Goal: Task Accomplishment & Management: Use online tool/utility

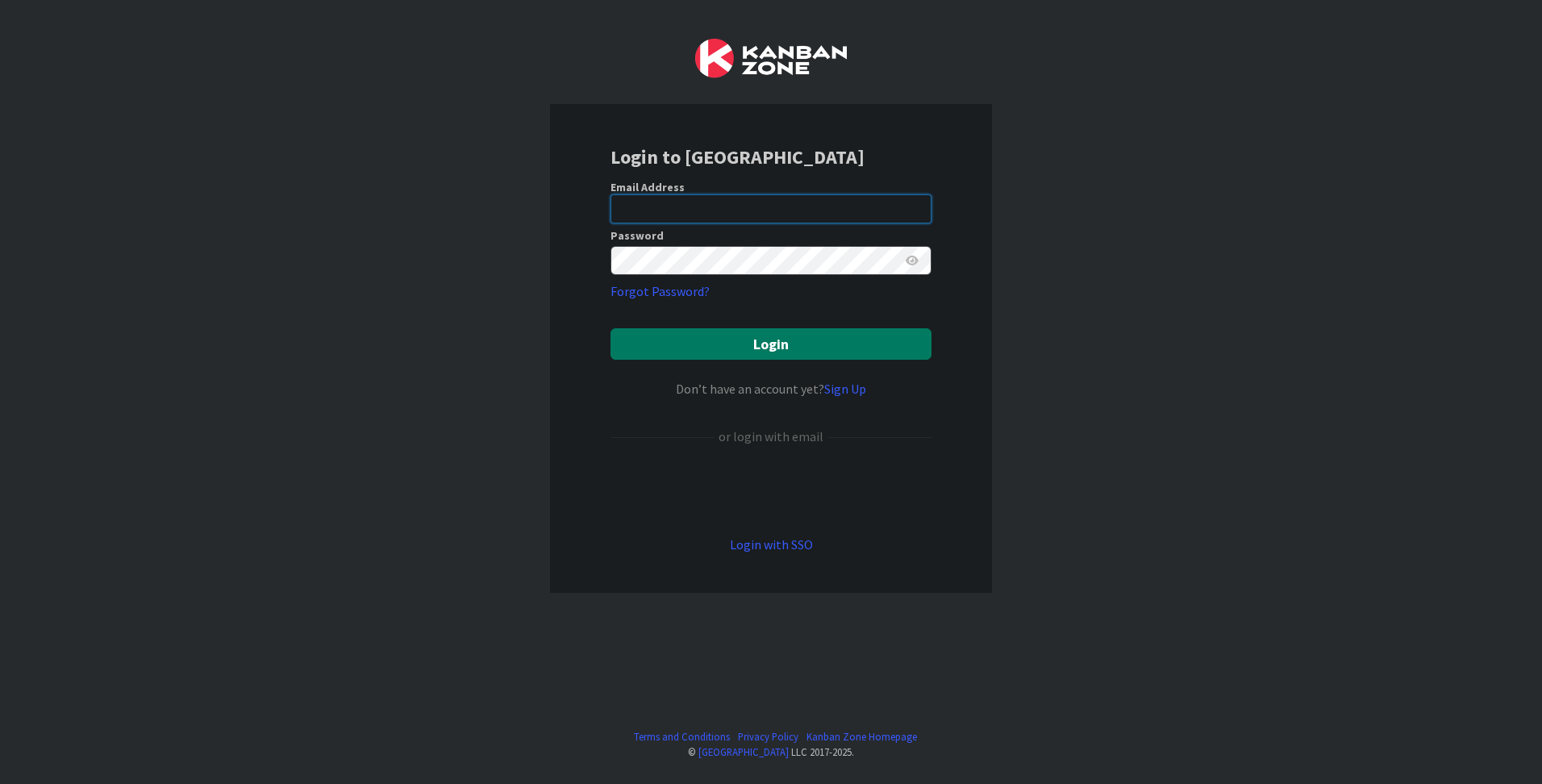
type input "[PERSON_NAME][EMAIL_ADDRESS][PERSON_NAME][DOMAIN_NAME]"
click at [784, 351] on button "Login" at bounding box center [771, 344] width 321 height 32
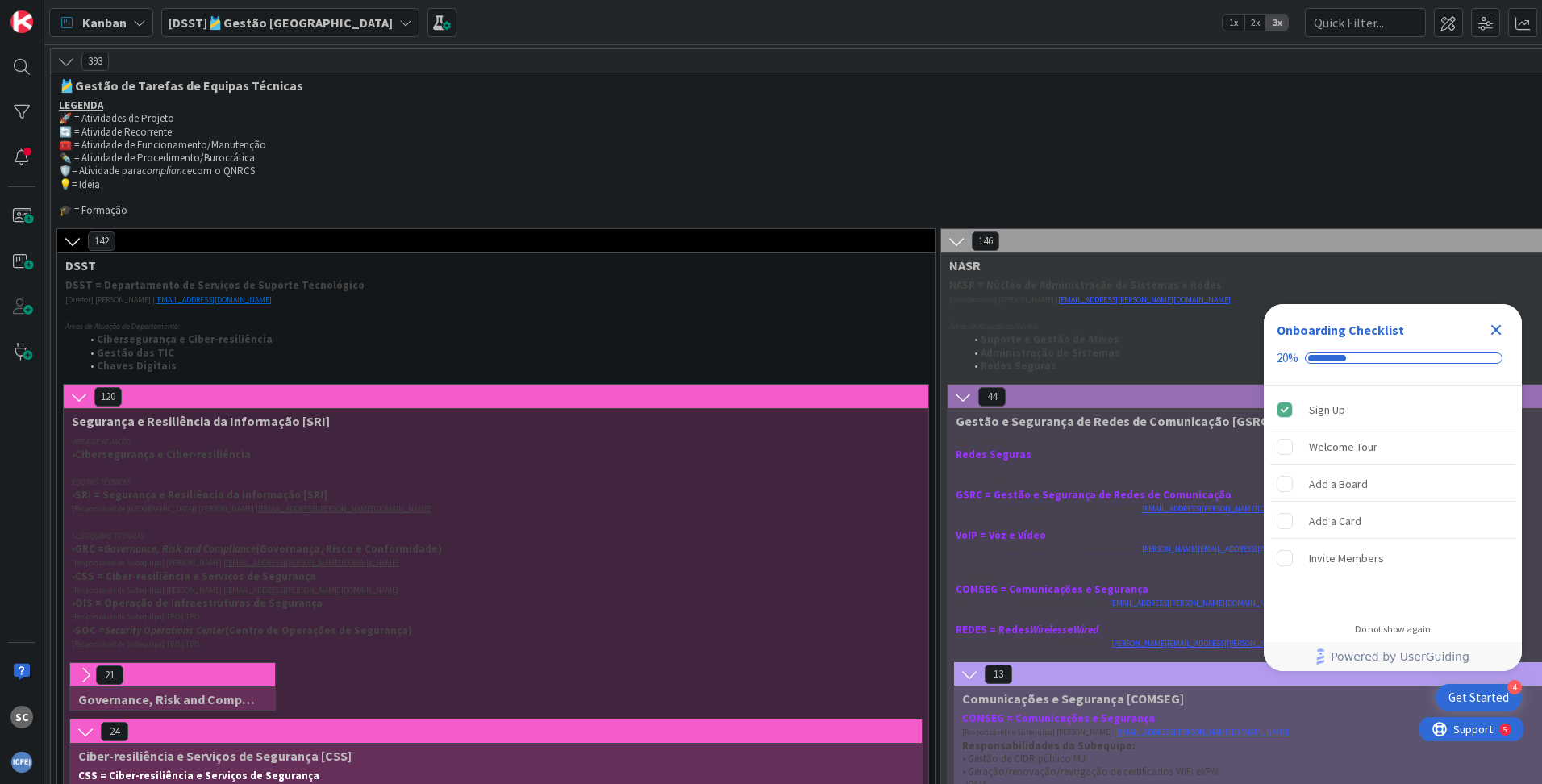
click at [499, 325] on p "Áreas de Atuação do Departamento:" at bounding box center [479, 326] width 829 height 14
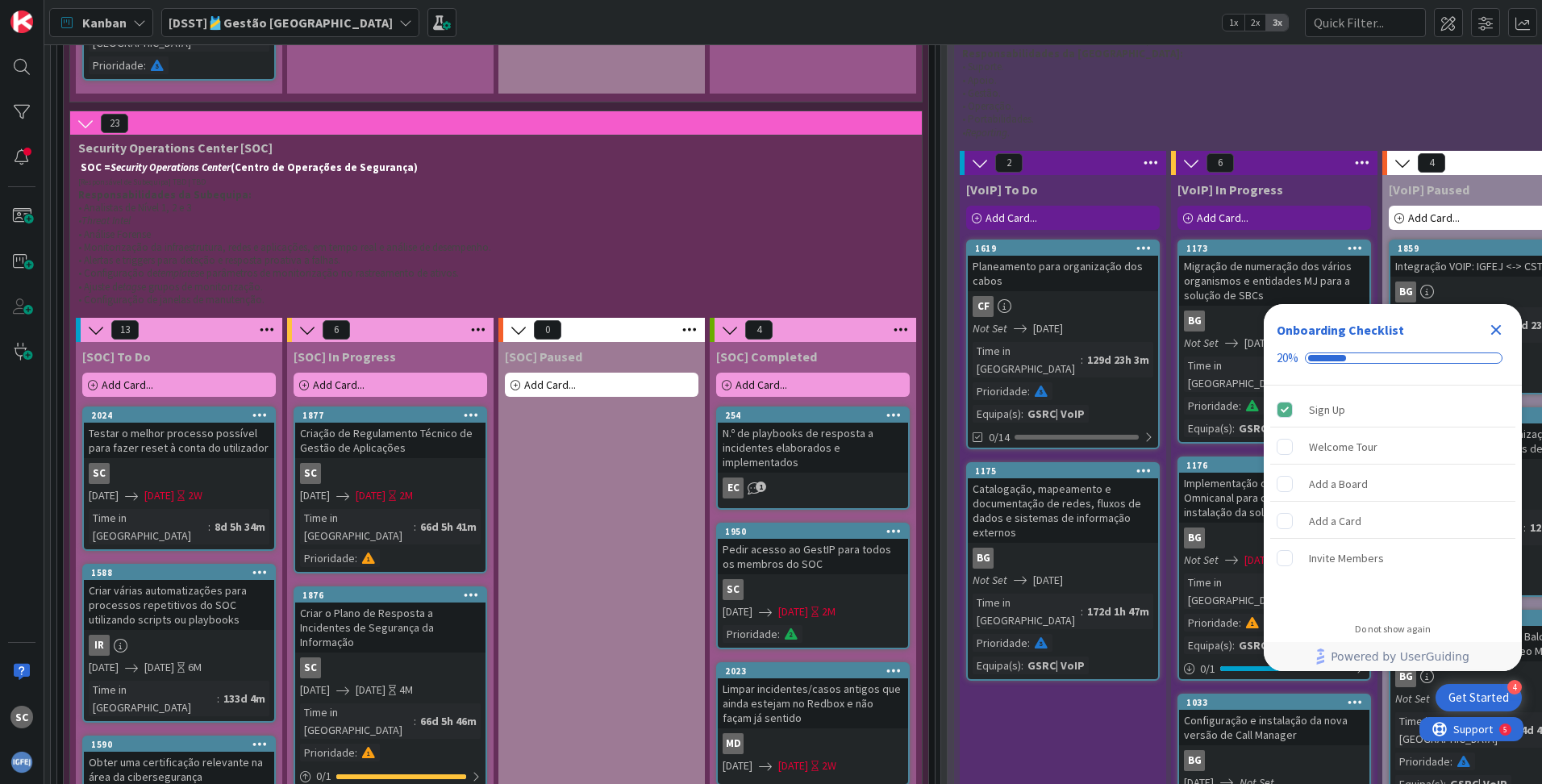
scroll to position [4399, 0]
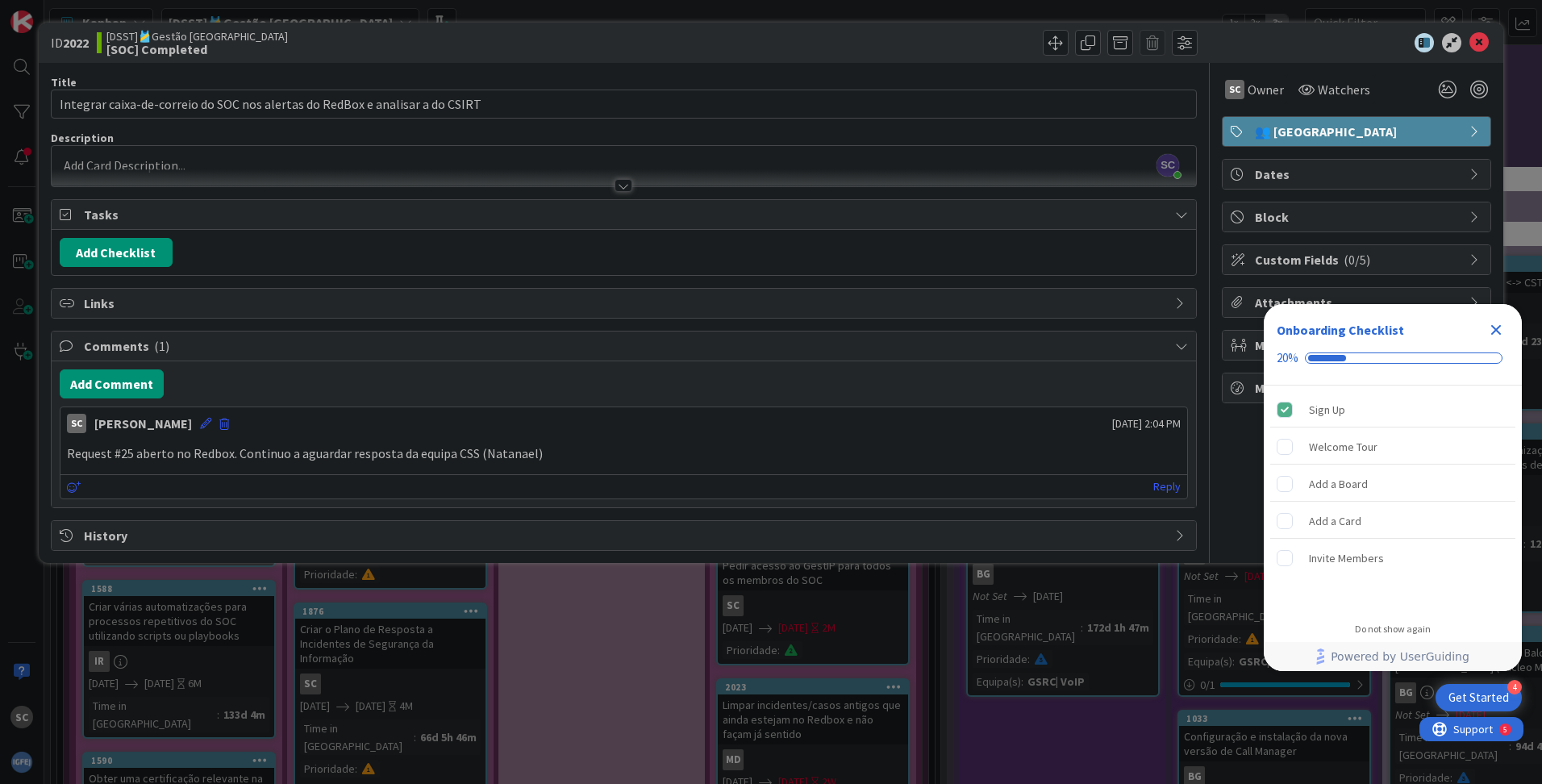
click at [535, 457] on p "Request #25 aberto no Redbox. Continuo a aguardar resposta da equipa CSS (Natan…" at bounding box center [624, 454] width 1114 height 19
click at [106, 379] on button "Add Comment" at bounding box center [111, 383] width 104 height 29
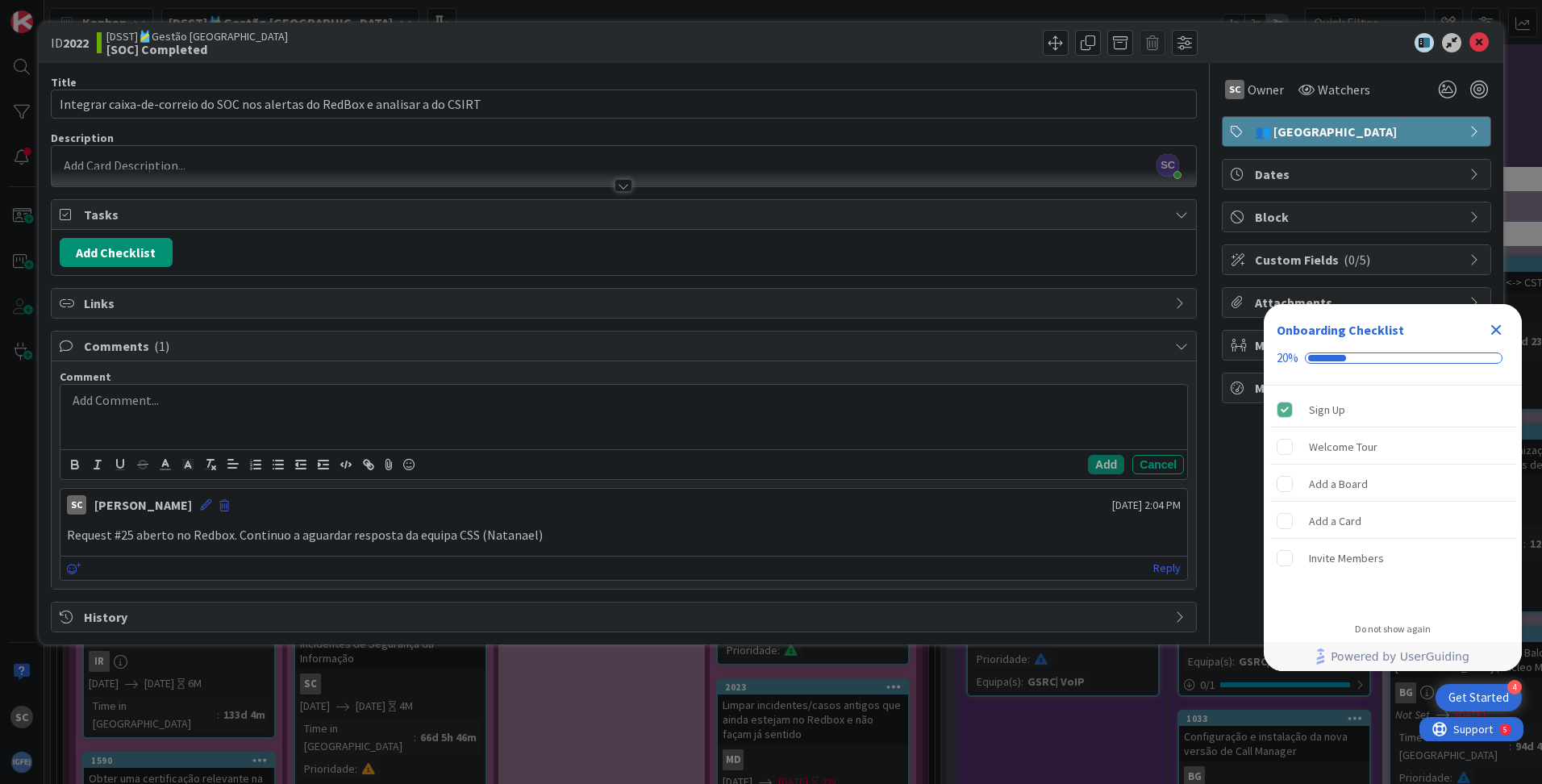
click at [538, 534] on p "Request #25 aberto no Redbox. Continuo a aguardar resposta da equipa CSS (Natan…" at bounding box center [624, 535] width 1114 height 19
click at [546, 534] on p "Request #25 aberto no Redbox. Continuo a aguardar resposta da equipa CSS (Natan…" at bounding box center [624, 535] width 1114 height 19
click at [543, 539] on p "Request #25 aberto no Redbox. Continuo a aguardar resposta da equipa CSS (Natan…" at bounding box center [624, 535] width 1114 height 19
click at [532, 536] on p "Request #25 aberto no Redbox. Continuo a aguardar resposta da equipa CSS (Natan…" at bounding box center [624, 535] width 1114 height 19
click at [110, 568] on div "Reply" at bounding box center [624, 568] width 1127 height 24
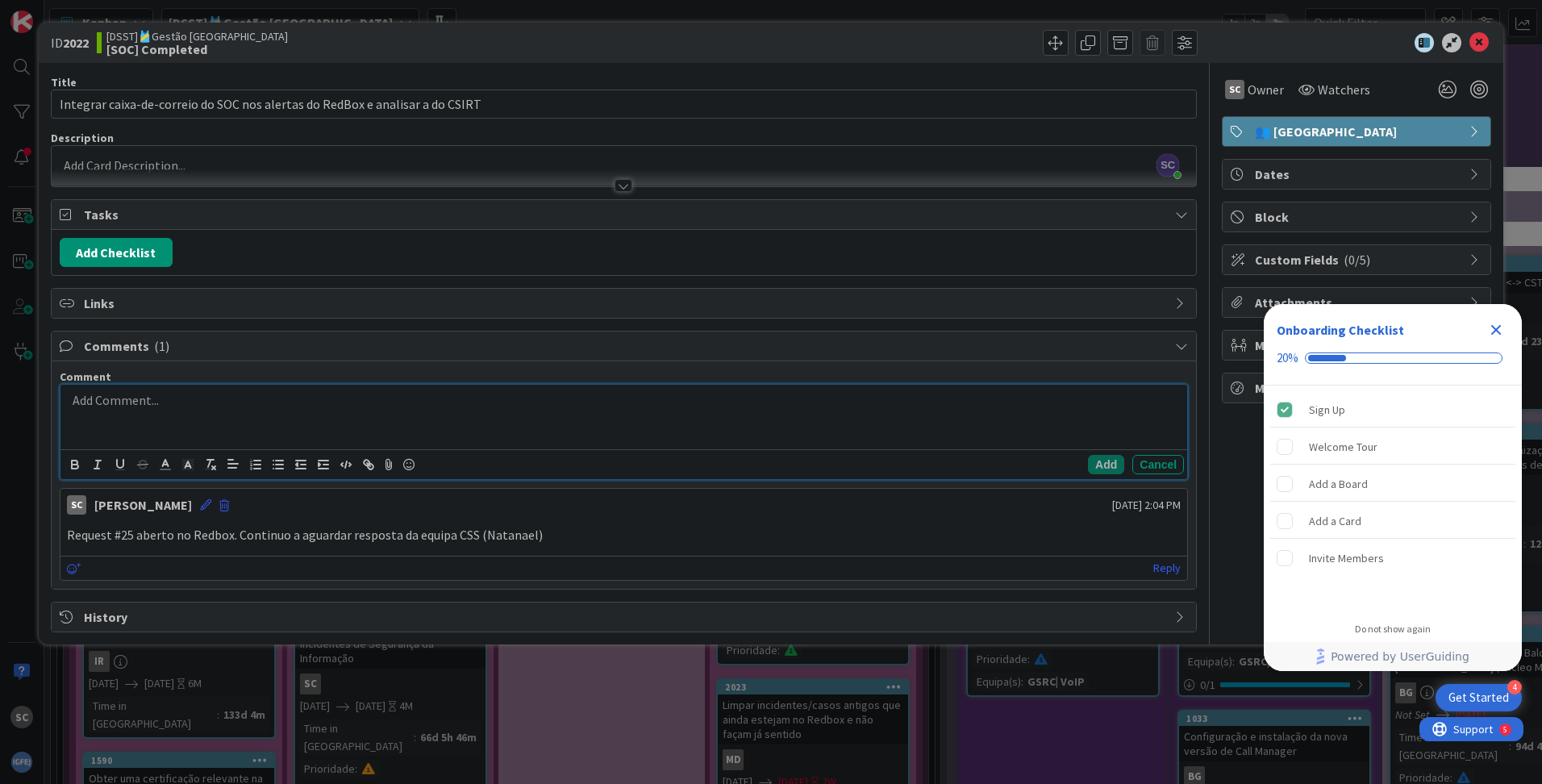
click at [127, 408] on div at bounding box center [624, 417] width 1127 height 65
click at [74, 397] on p at bounding box center [624, 400] width 1114 height 19
click at [335, 403] on p "10/10 - Tarefa terminada com testes efetuados." at bounding box center [624, 400] width 1114 height 19
click at [1109, 466] on button "Add" at bounding box center [1106, 464] width 36 height 19
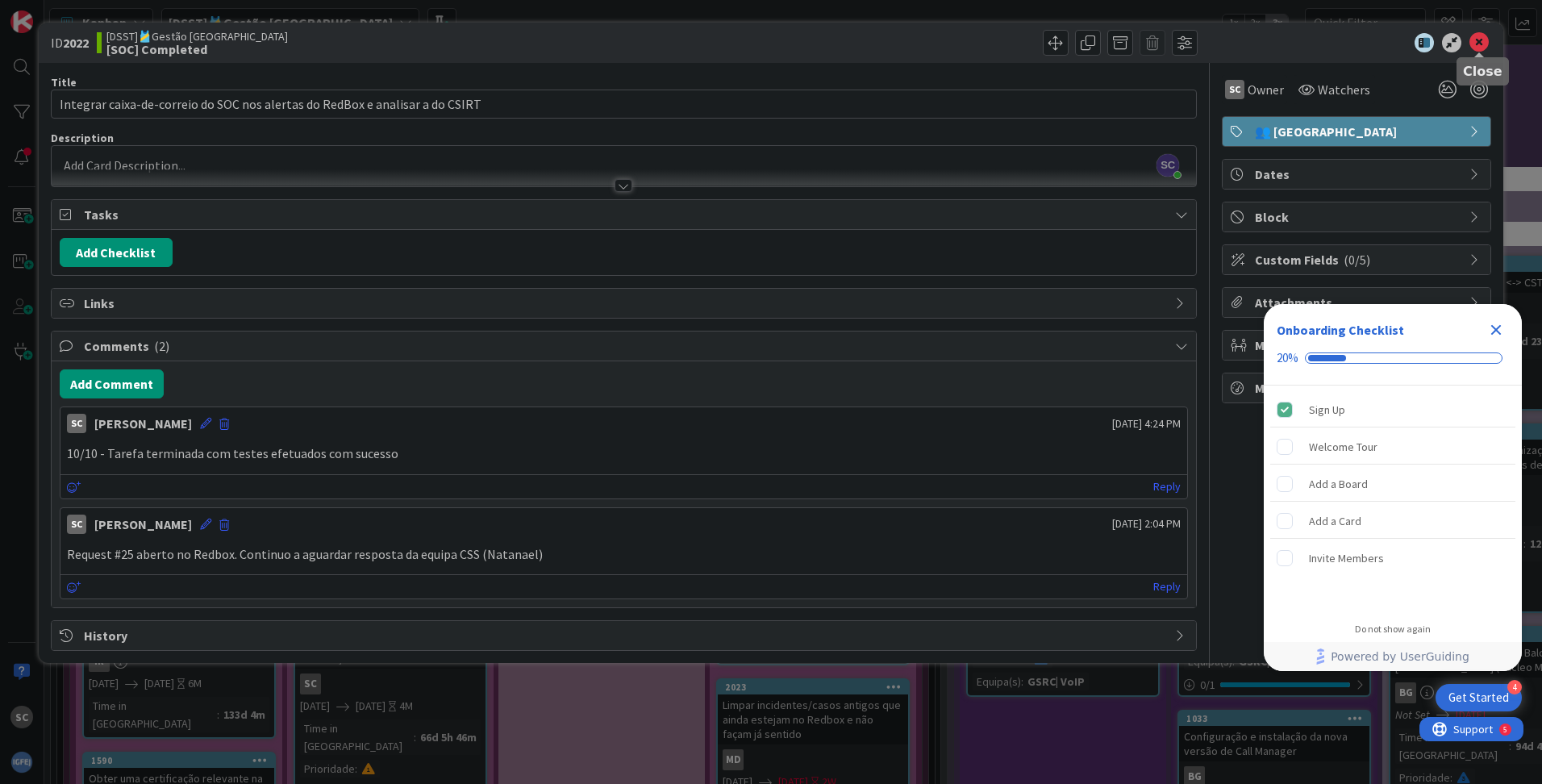
click at [1481, 45] on icon at bounding box center [1479, 43] width 19 height 19
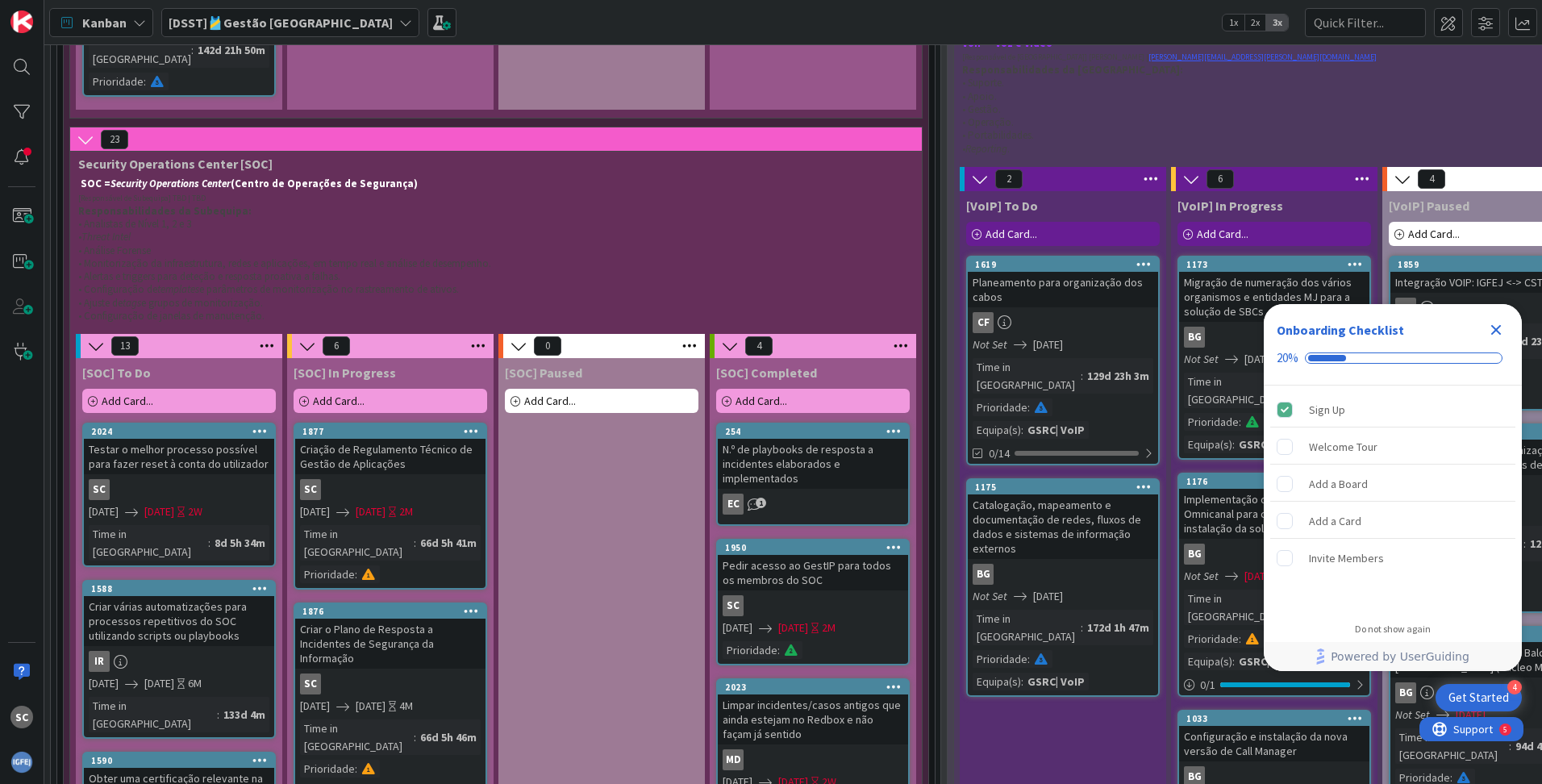
click at [809, 694] on div "Limpar incidentes/casos antigos que ainda estejam no Redbox e não façam já sent…" at bounding box center [812, 719] width 190 height 50
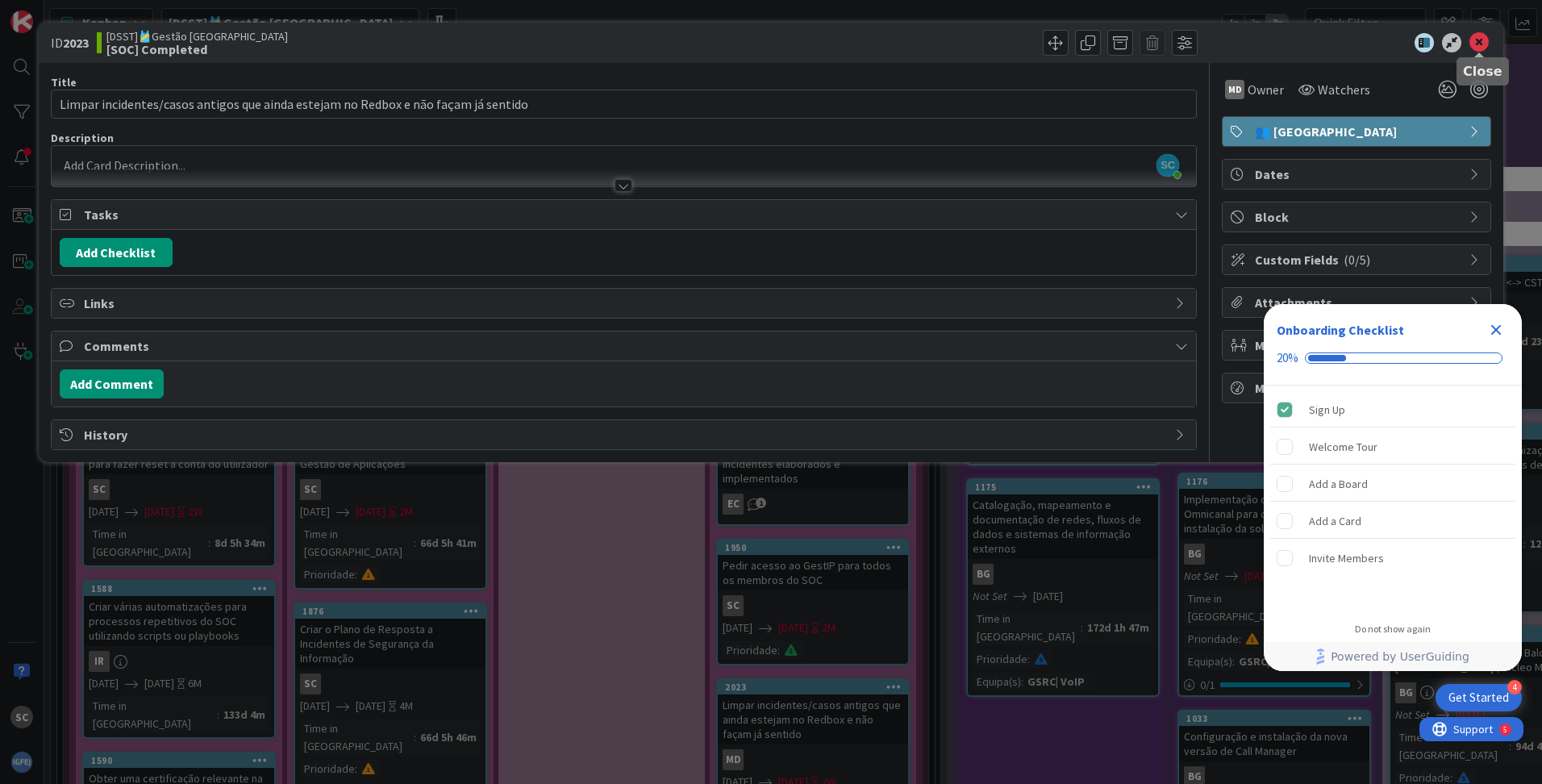
click at [1485, 42] on icon at bounding box center [1479, 43] width 19 height 19
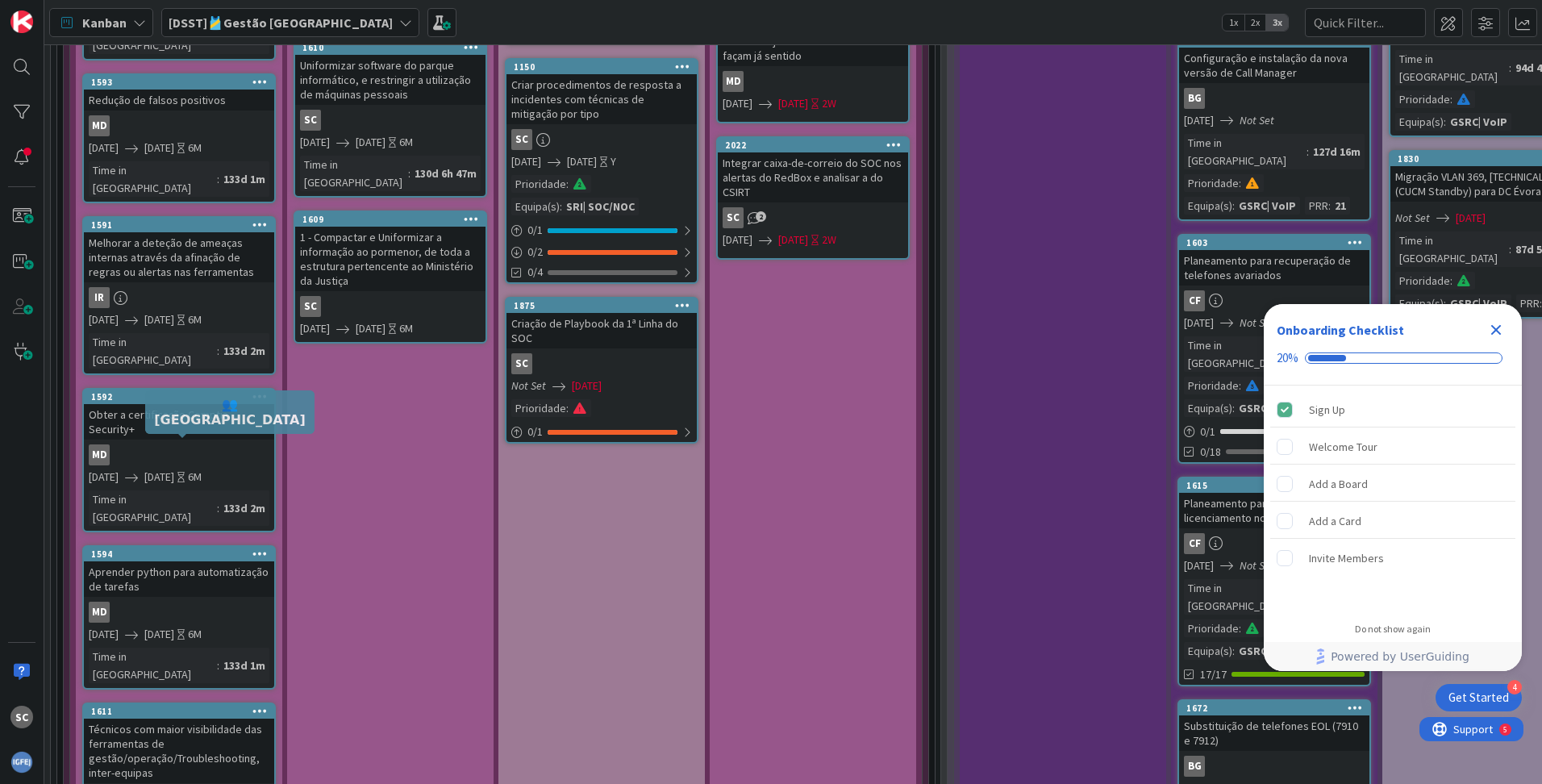
scroll to position [5119, 0]
